Goal: Information Seeking & Learning: Learn about a topic

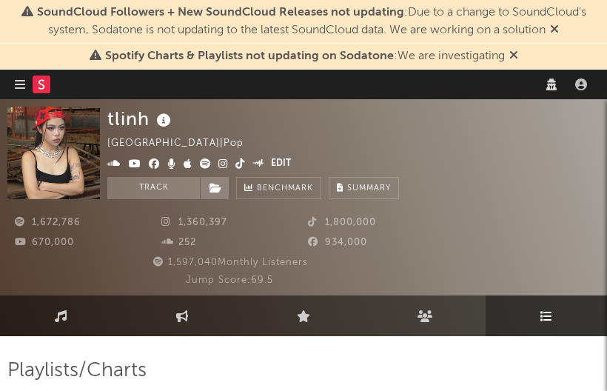
click at [512, 56] on icon at bounding box center [514, 55] width 9 height 12
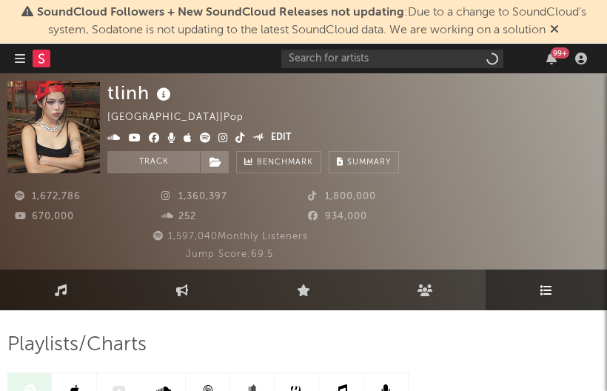
click at [559, 26] on icon at bounding box center [554, 29] width 9 height 12
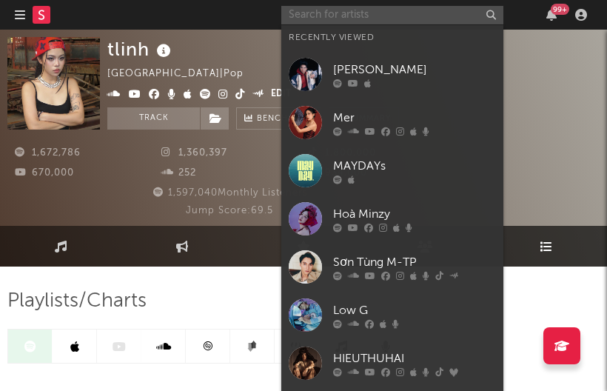
click at [359, 19] on input "text" at bounding box center [392, 15] width 222 height 19
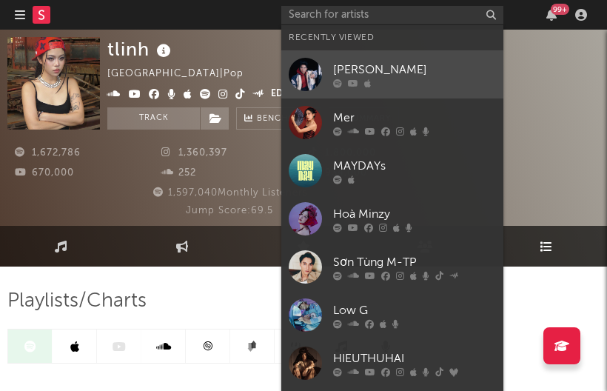
click at [374, 71] on div "[PERSON_NAME]" at bounding box center [414, 70] width 163 height 18
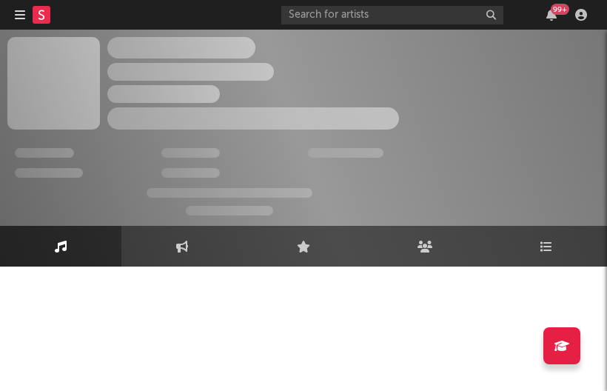
select select "1w"
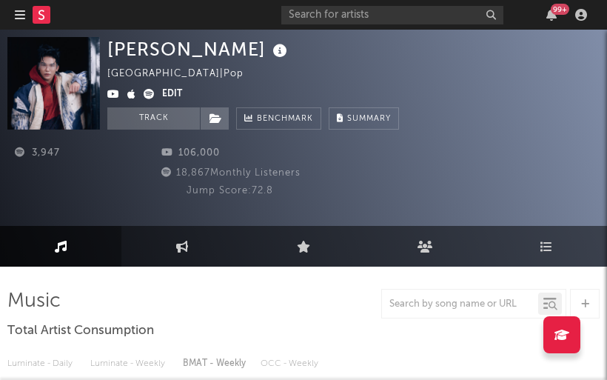
select select "1w"
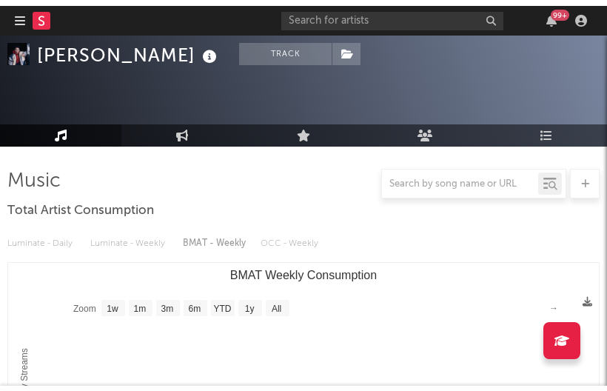
scroll to position [148, 0]
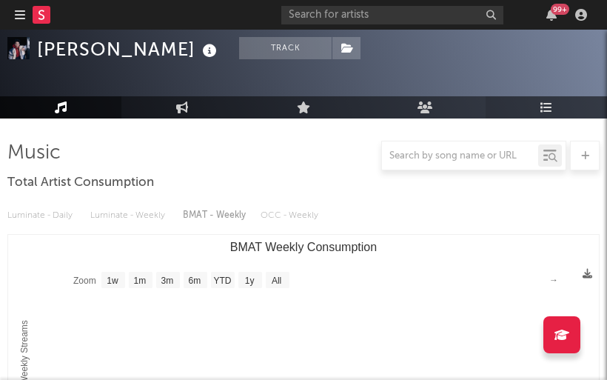
click at [547, 113] on icon at bounding box center [547, 107] width 13 height 12
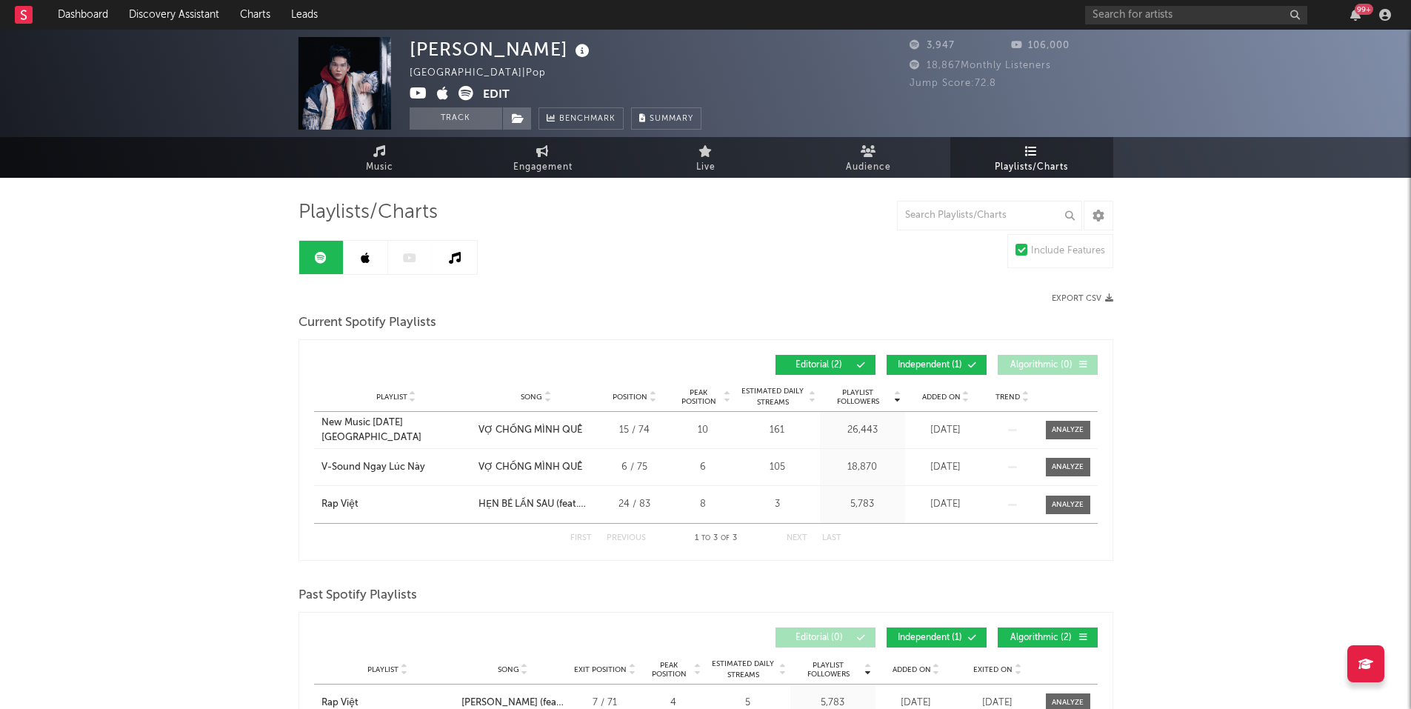
click at [369, 253] on icon at bounding box center [365, 258] width 9 height 12
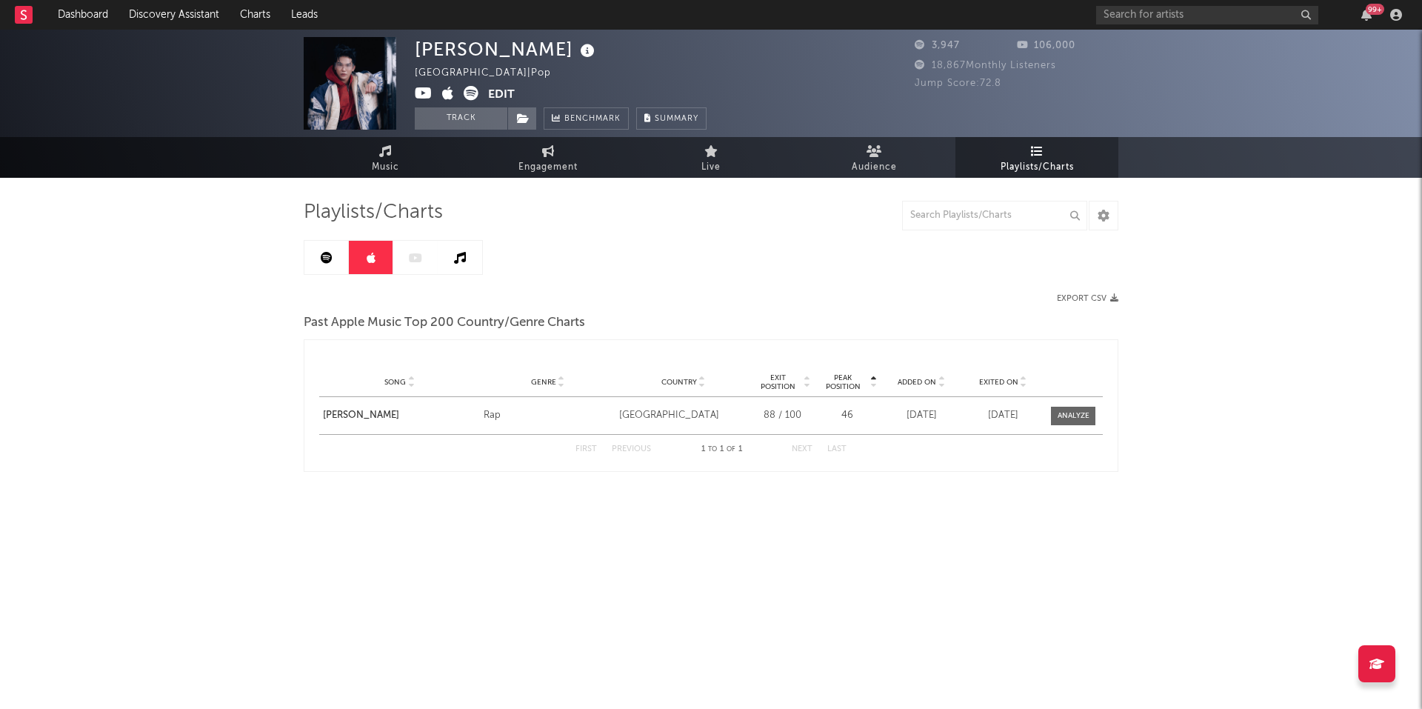
click at [474, 247] on link at bounding box center [460, 257] width 44 height 33
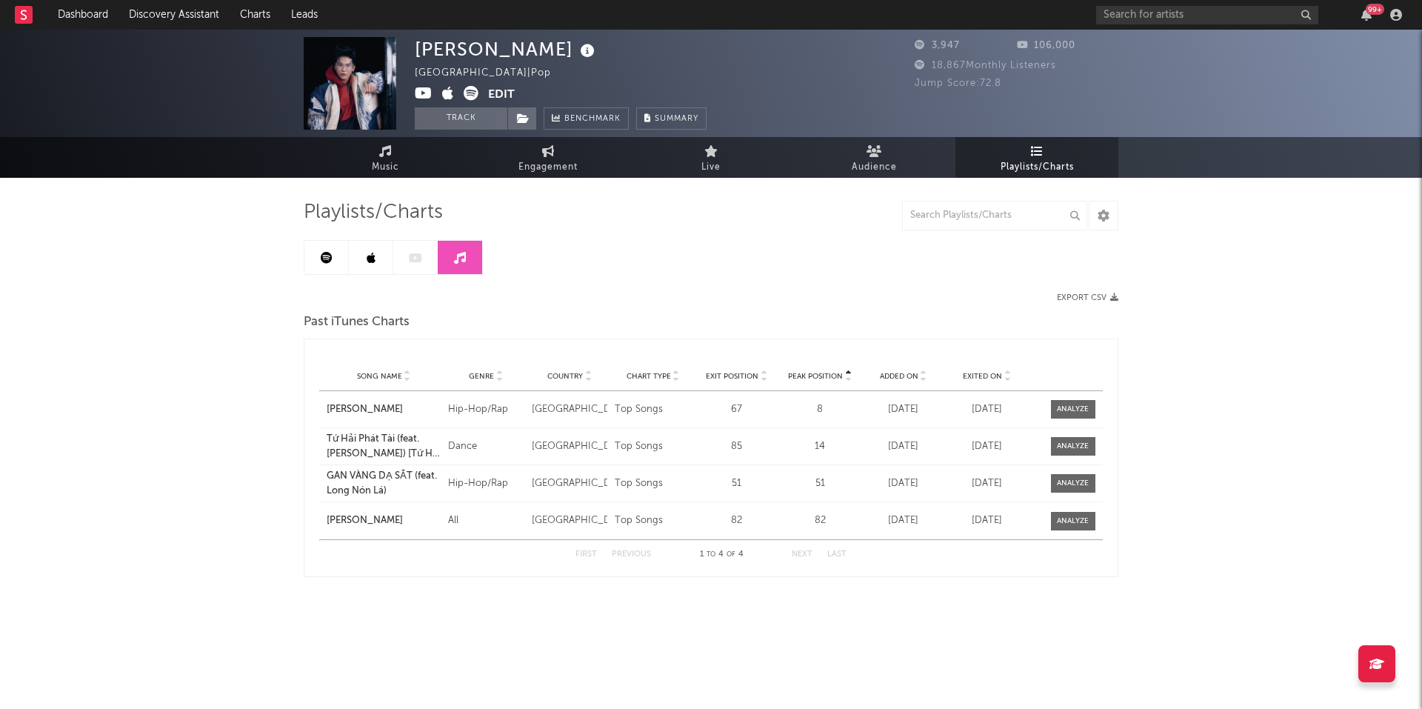
click at [416, 258] on div at bounding box center [393, 257] width 179 height 35
click at [1200, 9] on input "text" at bounding box center [1207, 15] width 222 height 19
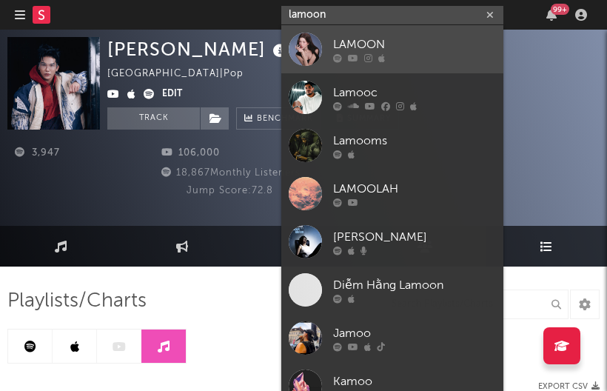
type input "lamoon"
click at [303, 47] on div at bounding box center [305, 49] width 33 height 33
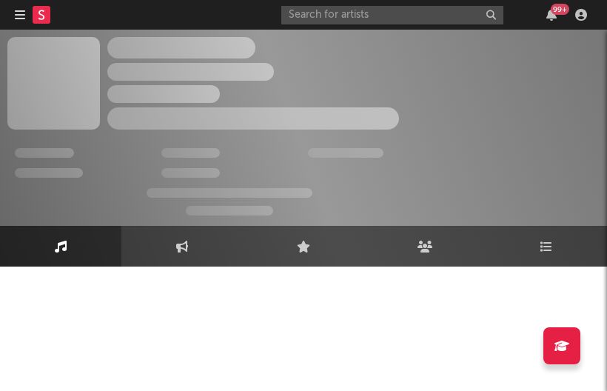
select select "1w"
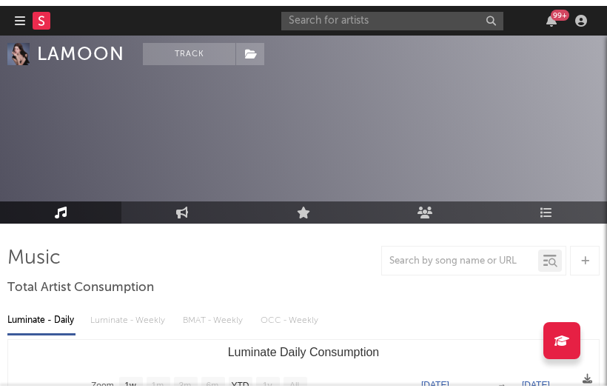
scroll to position [74, 0]
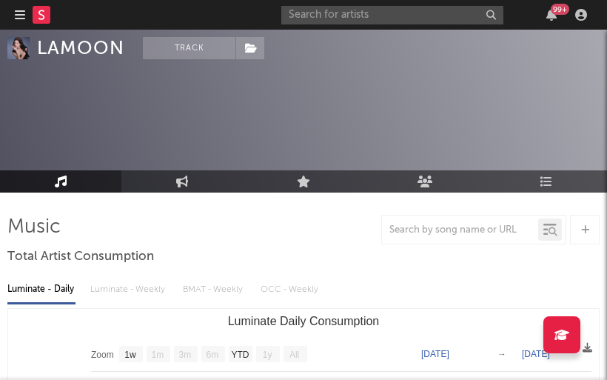
click at [253, 240] on div at bounding box center [303, 230] width 592 height 30
click at [558, 181] on link "Playlists/Charts" at bounding box center [546, 181] width 121 height 22
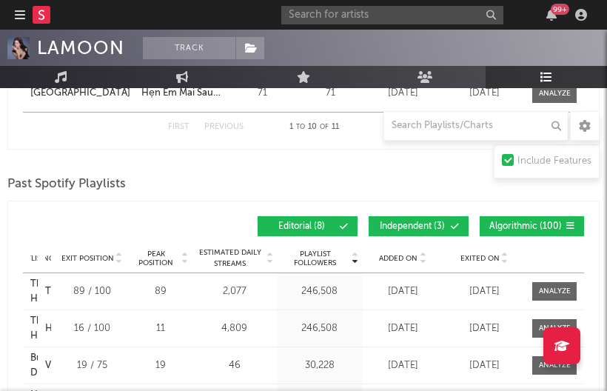
scroll to position [1814, 0]
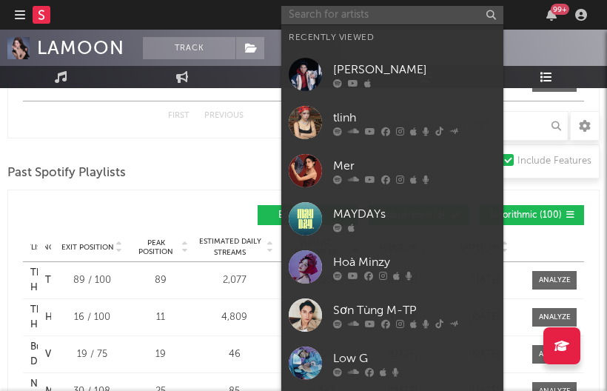
click at [350, 16] on input "text" at bounding box center [392, 15] width 222 height 19
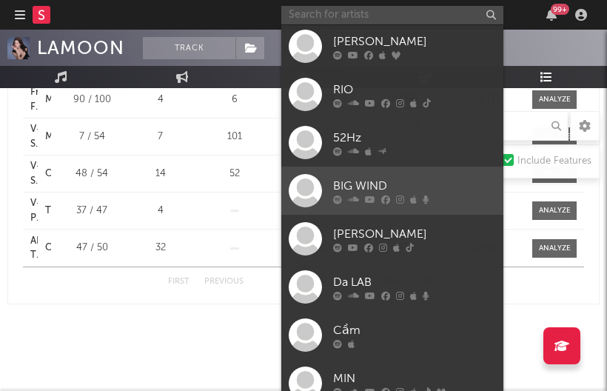
scroll to position [618, 0]
